Goal: Task Accomplishment & Management: Manage account settings

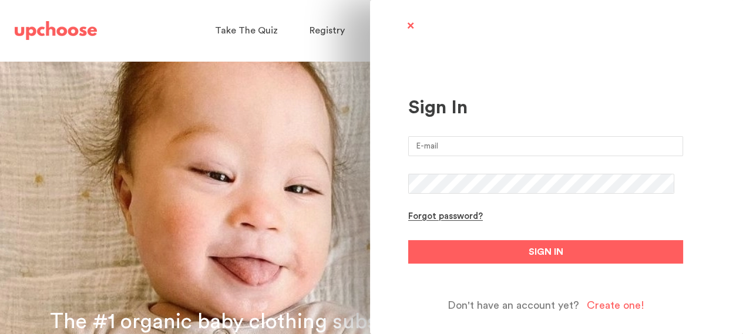
type input "denali.kerr@gmail.com"
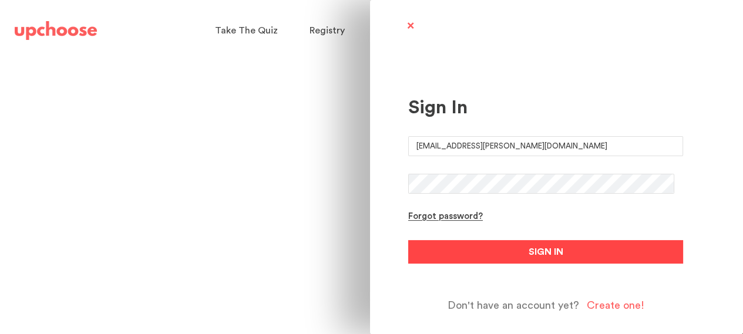
click at [536, 256] on span "SIGN IN" at bounding box center [545, 252] width 35 height 14
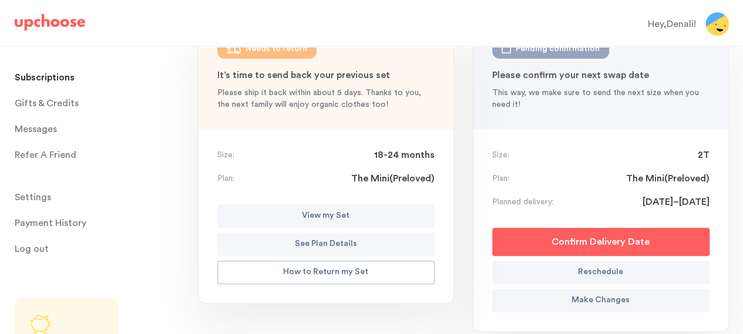
scroll to position [243, 0]
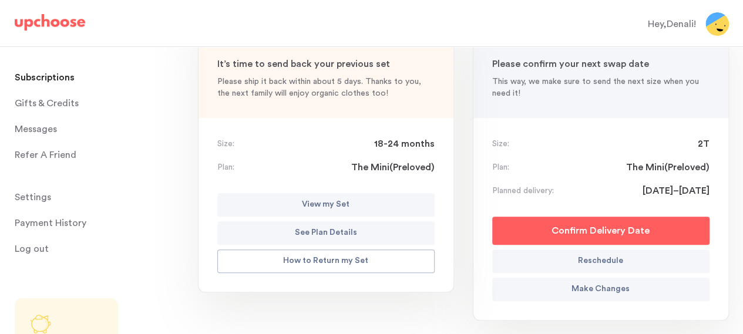
scroll to position [180, 0]
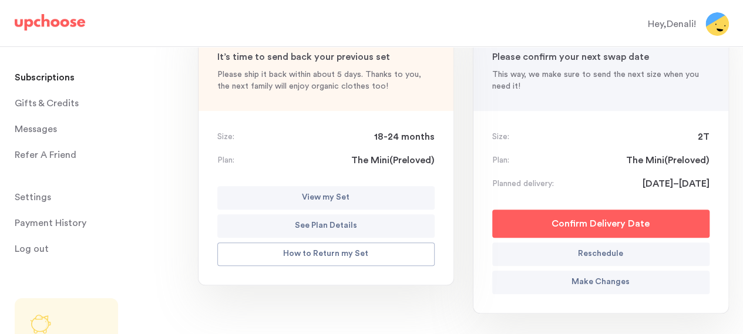
click at [299, 252] on p "How to Return my Set" at bounding box center [325, 254] width 85 height 14
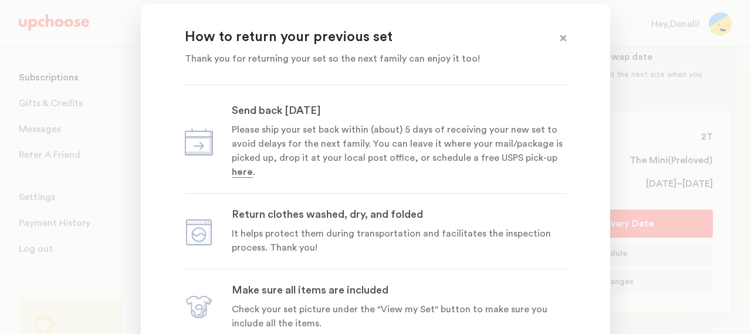
click at [565, 38] on span at bounding box center [563, 38] width 15 height 15
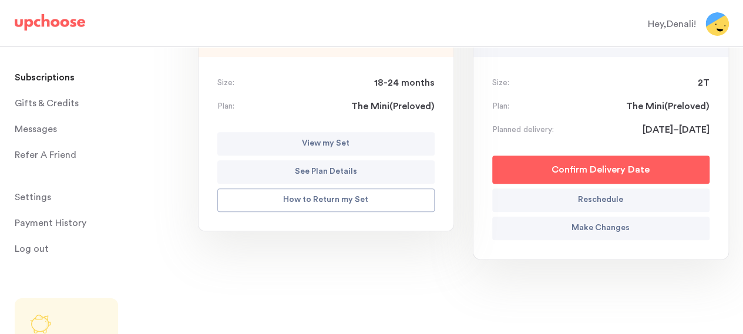
scroll to position [181, 0]
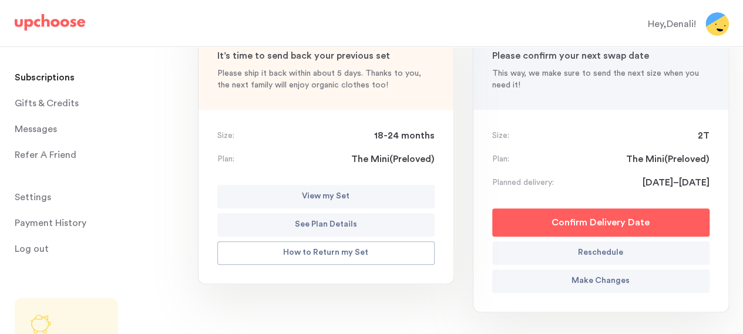
click at [317, 221] on p "See Plan Details" at bounding box center [326, 225] width 62 height 14
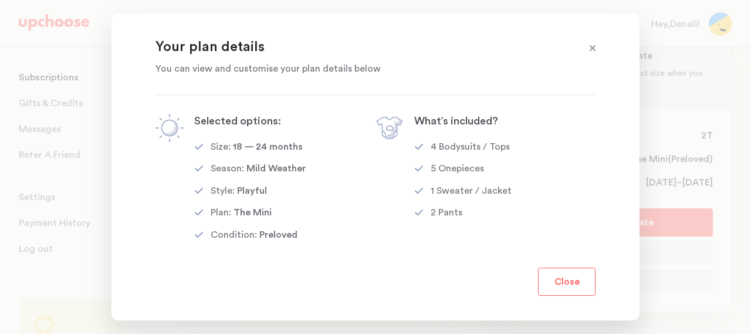
click at [569, 291] on button "Close" at bounding box center [567, 282] width 58 height 28
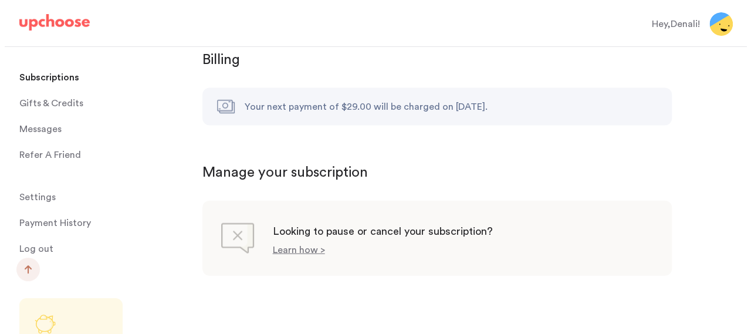
scroll to position [1216, 0]
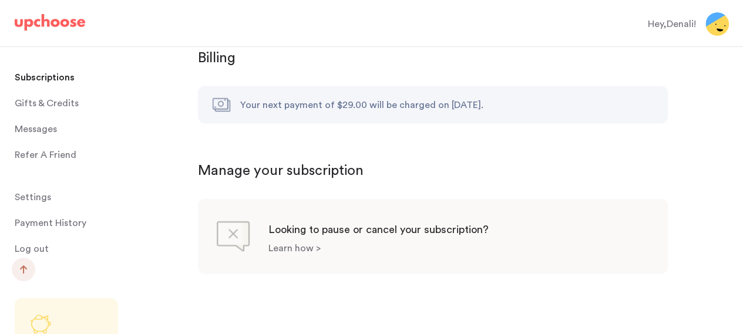
click at [286, 244] on p "Learn how >" at bounding box center [294, 248] width 52 height 9
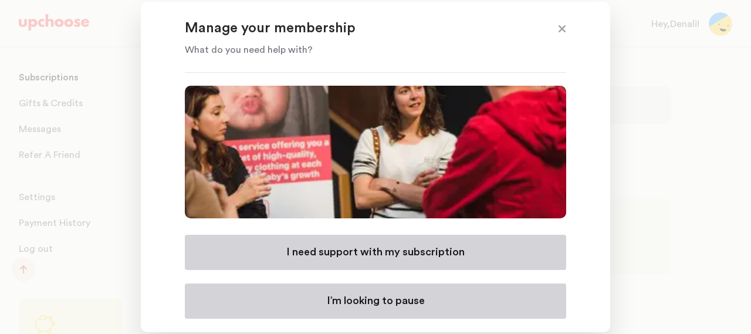
click at [362, 249] on p "I need support with my subscription" at bounding box center [375, 252] width 178 height 14
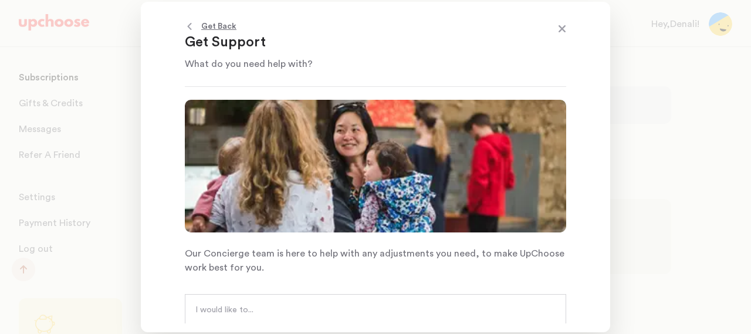
click at [343, 308] on textarea at bounding box center [375, 321] width 360 height 35
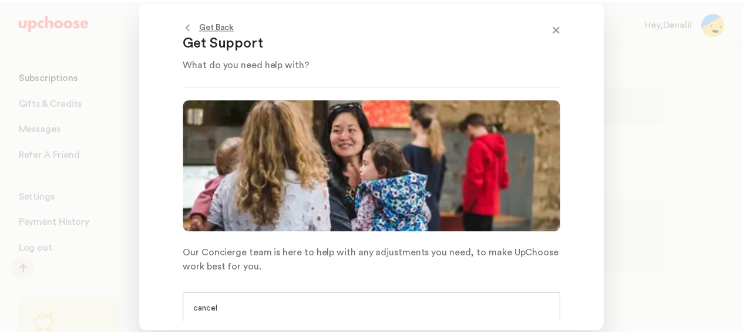
scroll to position [2, 0]
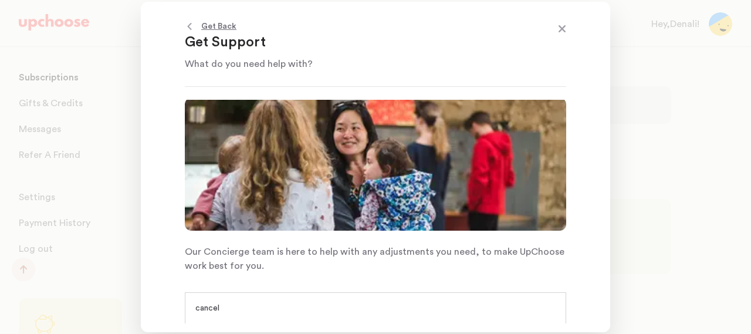
type textarea "cancel"
click at [559, 29] on span at bounding box center [562, 29] width 15 height 15
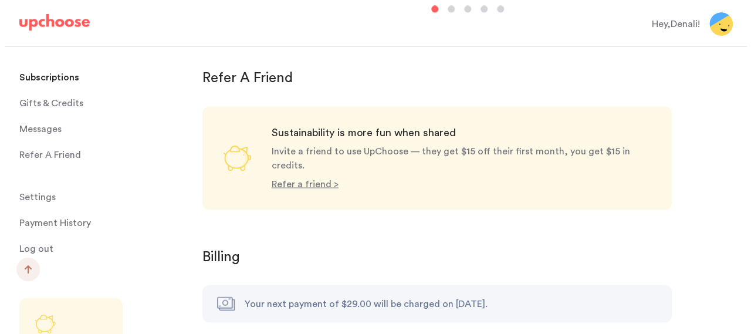
scroll to position [1216, 0]
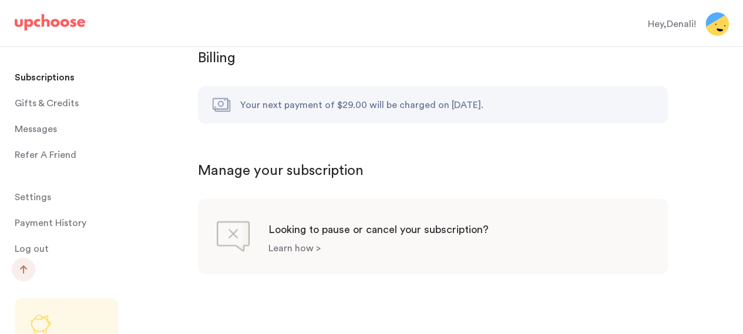
click at [306, 244] on p "Learn how >" at bounding box center [294, 248] width 52 height 9
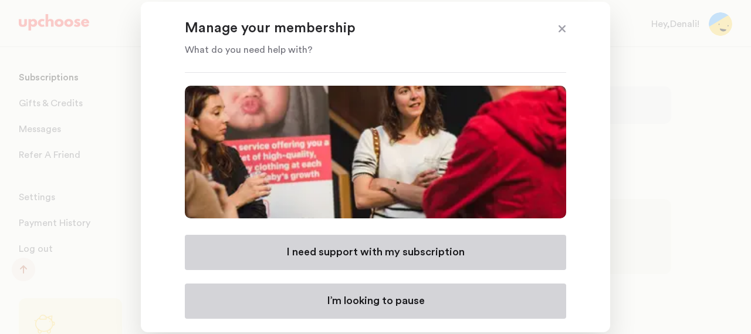
click at [448, 252] on p "I need support with my subscription" at bounding box center [375, 252] width 178 height 14
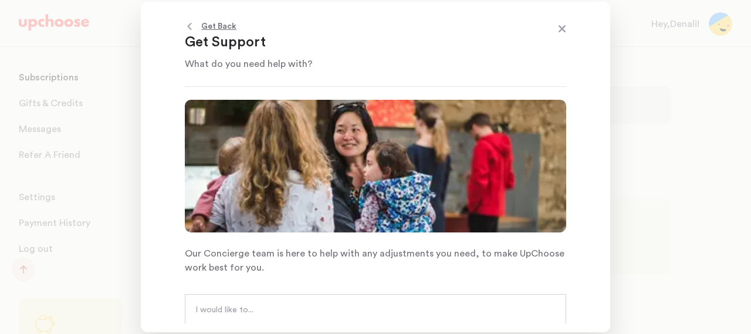
click at [443, 304] on textarea at bounding box center [375, 321] width 360 height 35
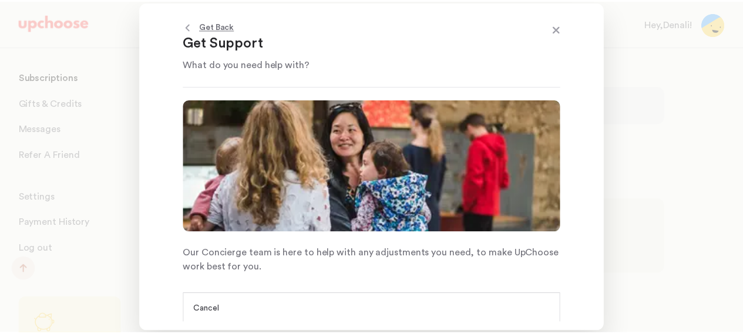
scroll to position [2, 0]
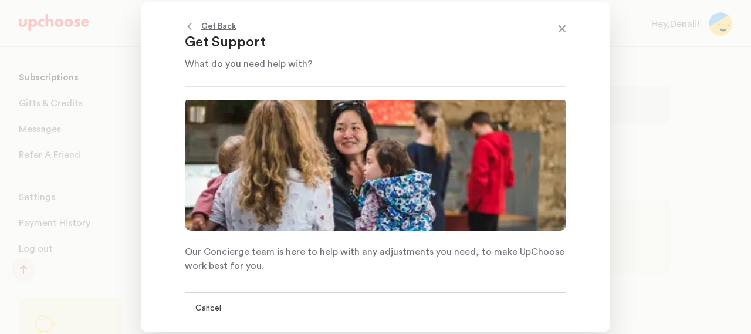
type textarea "Cancel"
click at [563, 28] on span at bounding box center [562, 29] width 15 height 15
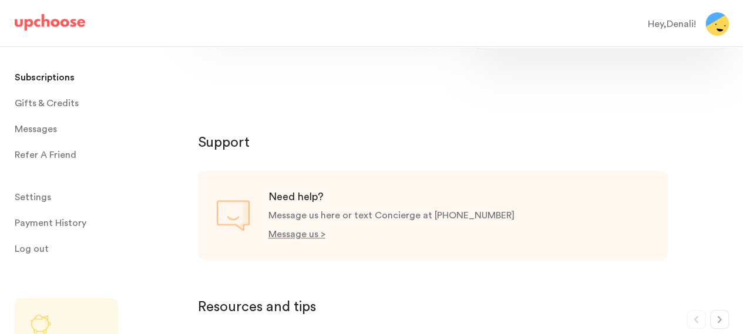
scroll to position [401, 0]
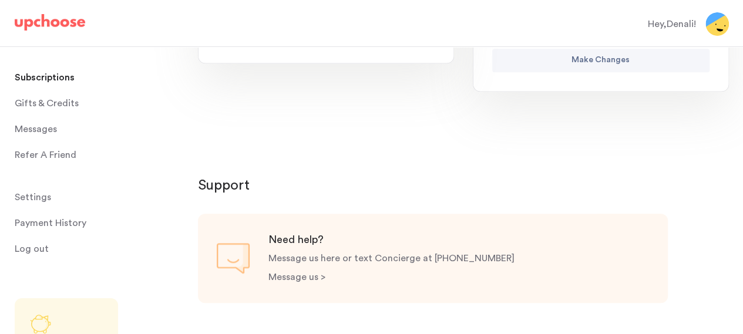
click at [286, 275] on p "Message us >" at bounding box center [296, 276] width 57 height 9
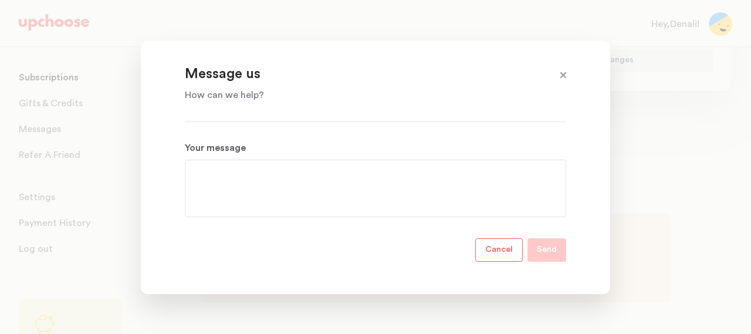
click at [275, 187] on textarea "Your message" at bounding box center [375, 188] width 363 height 42
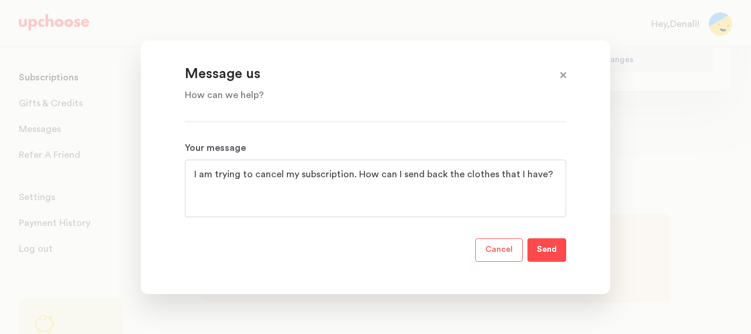
type textarea "I am trying to cancel my subscription. How can I send back the clothes that I h…"
click at [547, 251] on p "Send" at bounding box center [547, 250] width 20 height 14
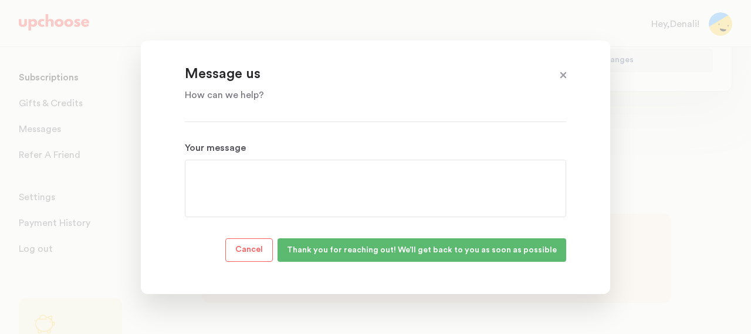
click at [562, 73] on span at bounding box center [563, 75] width 15 height 15
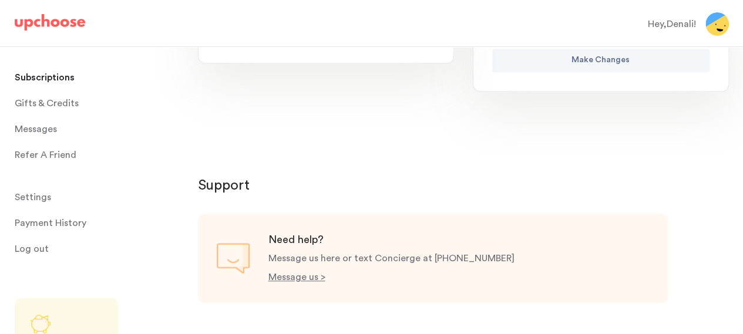
click at [35, 198] on span "Settings" at bounding box center [33, 196] width 36 height 23
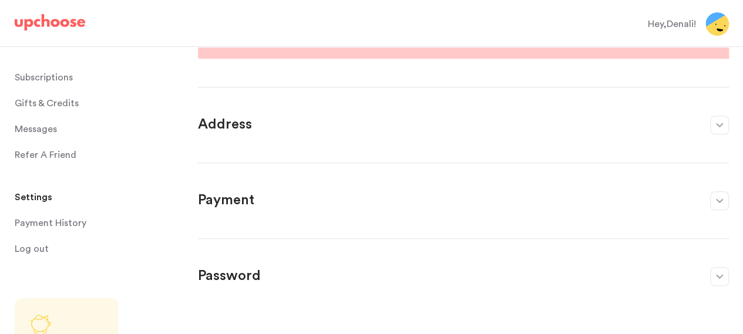
scroll to position [410, 0]
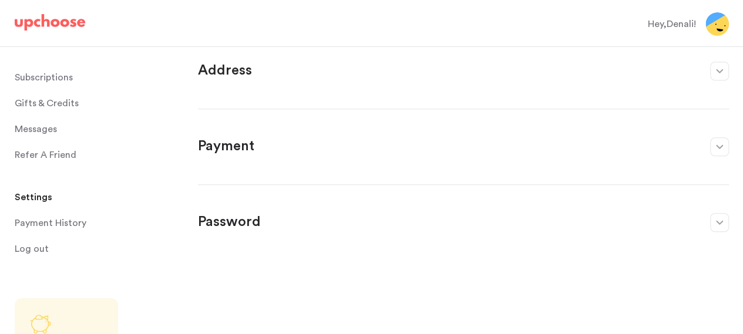
drag, startPoint x: 748, startPoint y: 68, endPoint x: 751, endPoint y: 265, distance: 197.2
